Goal: Check status: Check status

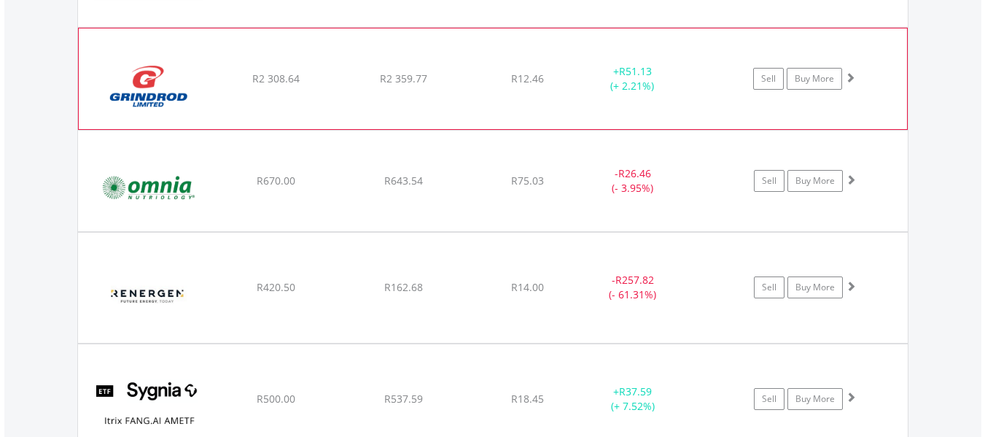
scroll to position [140, 277]
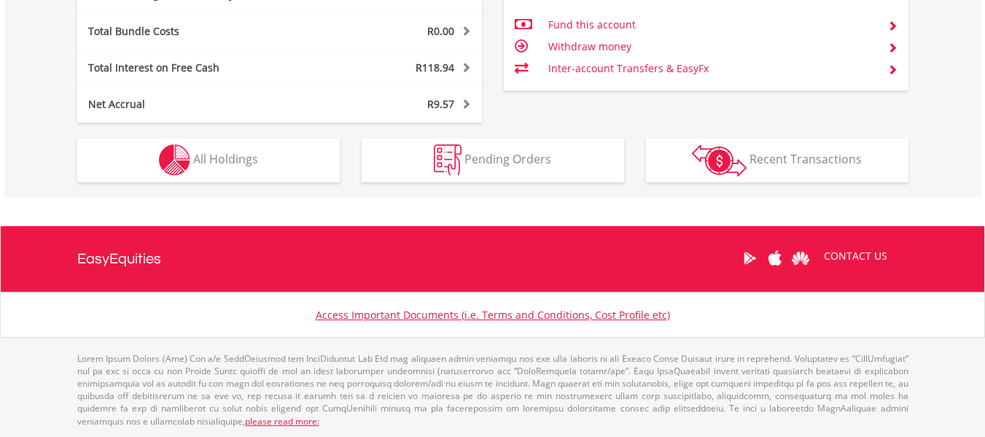
scroll to position [140, 277]
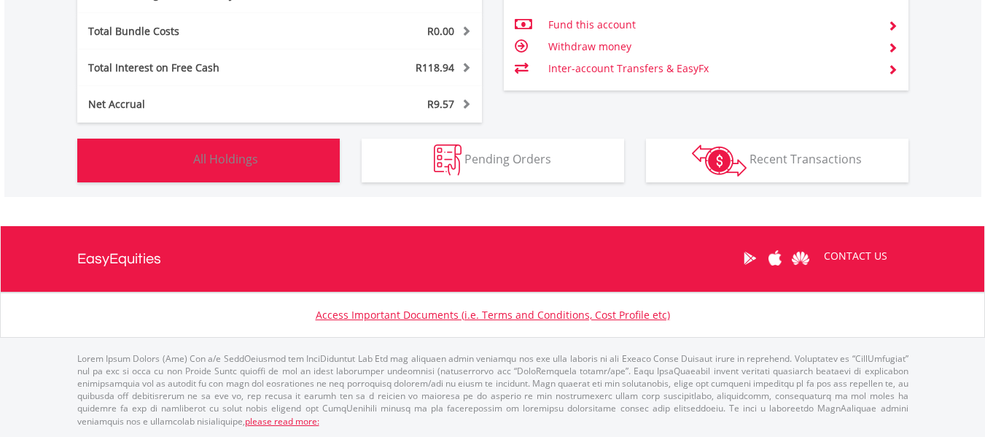
click at [285, 155] on button "Holdings All Holdings" at bounding box center [208, 161] width 263 height 44
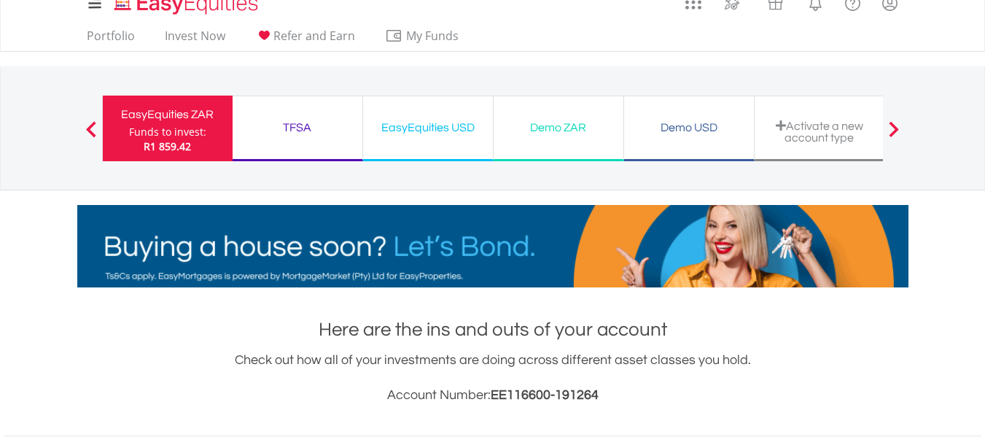
scroll to position [0, 0]
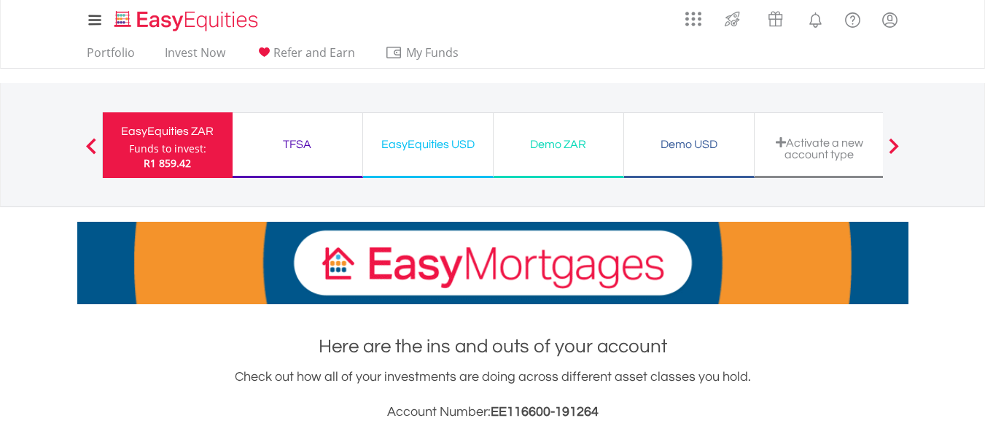
click at [88, 141] on span at bounding box center [91, 146] width 10 height 16
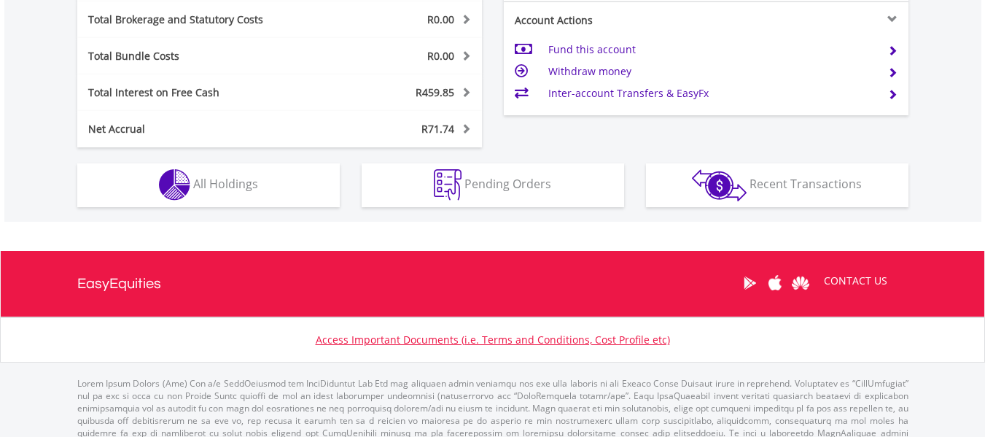
scroll to position [802, 0]
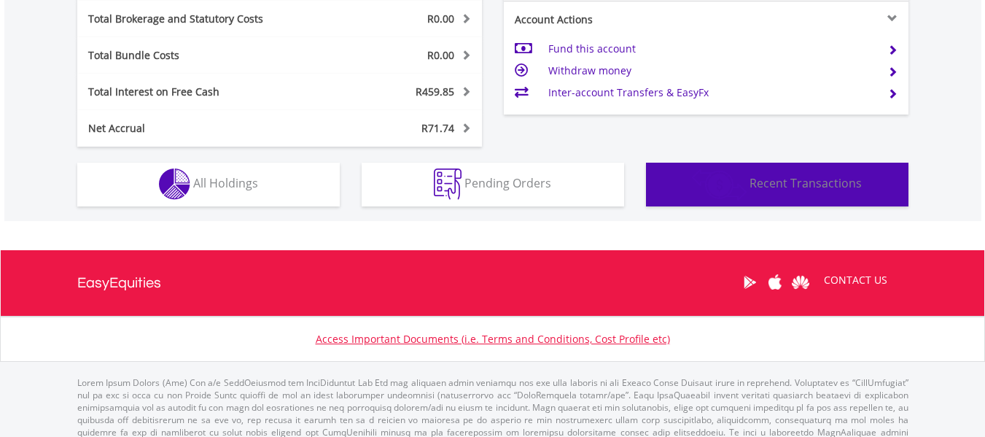
click at [759, 185] on span "Recent Transactions" at bounding box center [806, 183] width 112 height 16
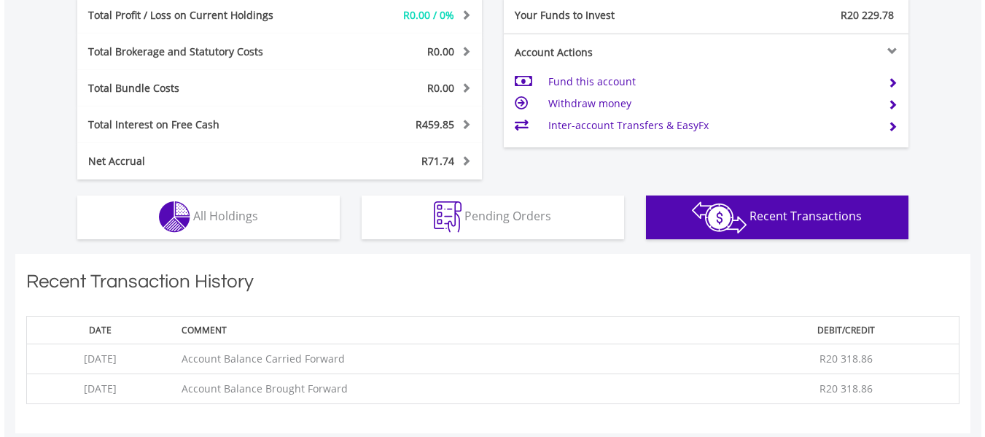
scroll to position [743, 0]
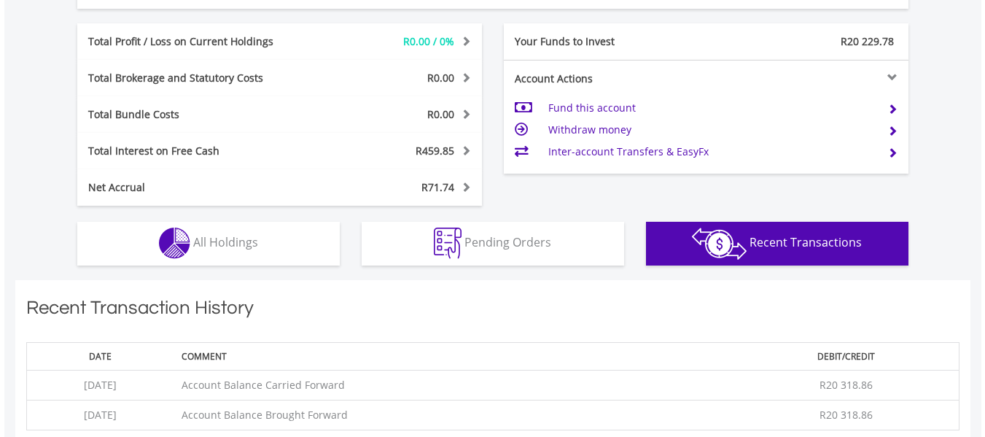
click at [130, 185] on div "Net Accrual" at bounding box center [195, 187] width 236 height 15
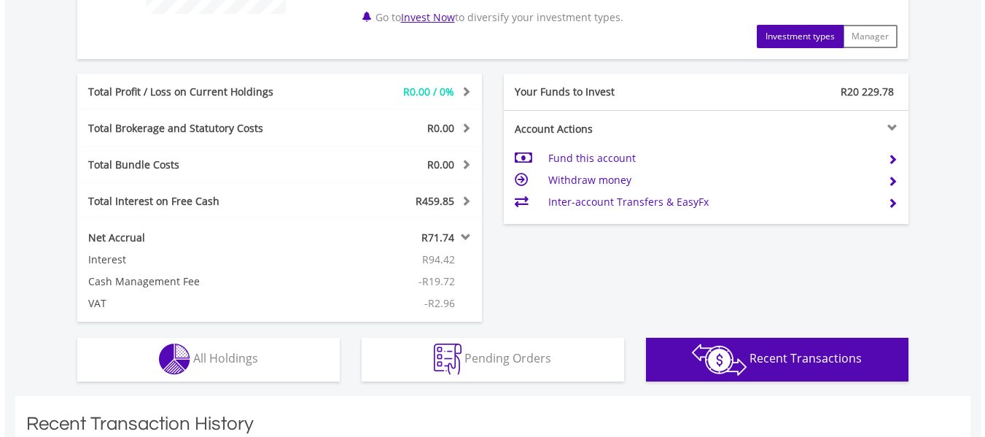
scroll to position [670, 0]
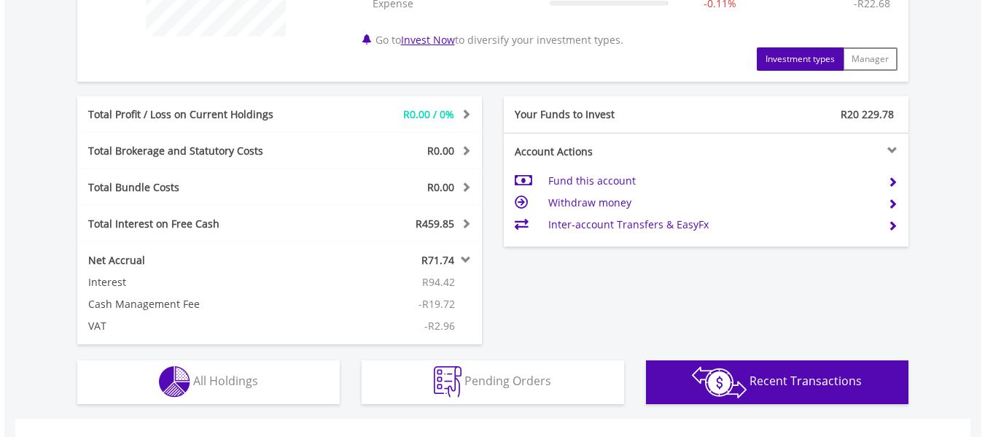
click at [181, 109] on div "Total Profit / Loss on Current Holdings" at bounding box center [195, 114] width 236 height 15
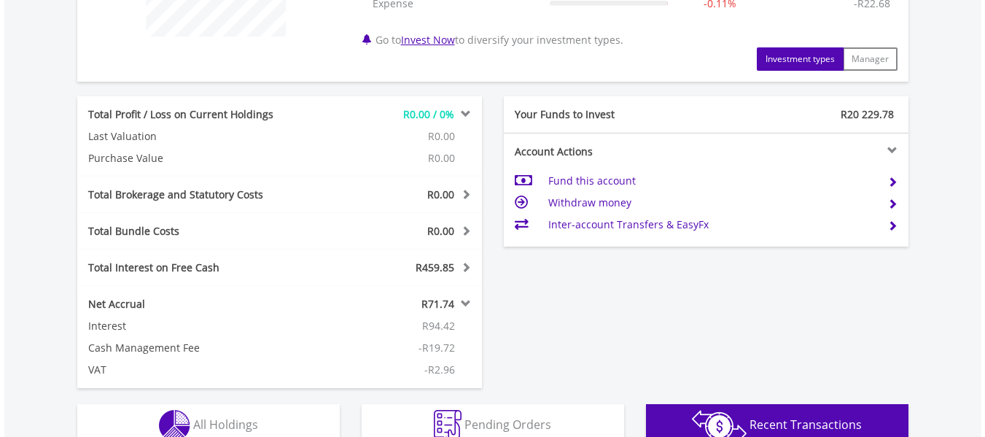
click at [182, 263] on div "Total Interest on Free Cash" at bounding box center [195, 267] width 236 height 15
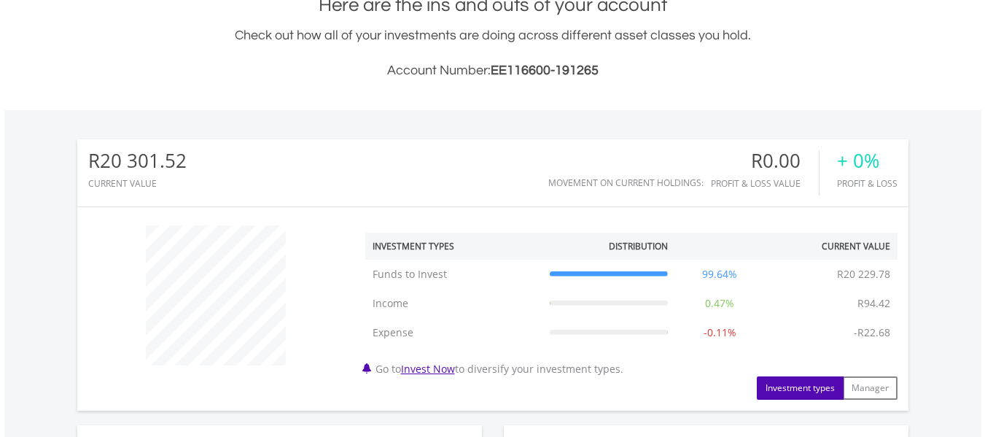
scroll to position [262, 0]
